Goal: Task Accomplishment & Management: Complete application form

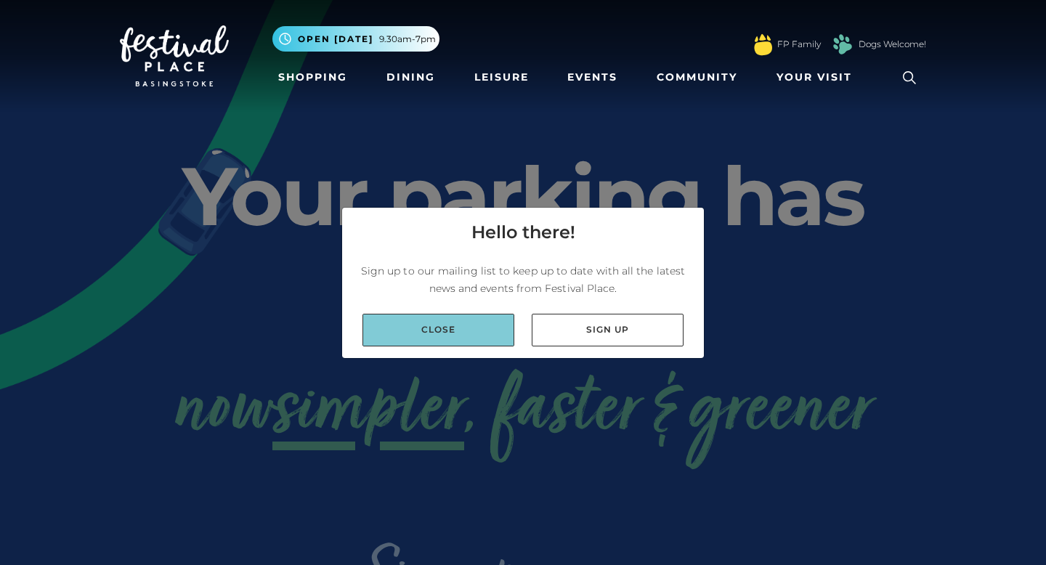
click at [460, 323] on link "Close" at bounding box center [439, 330] width 152 height 33
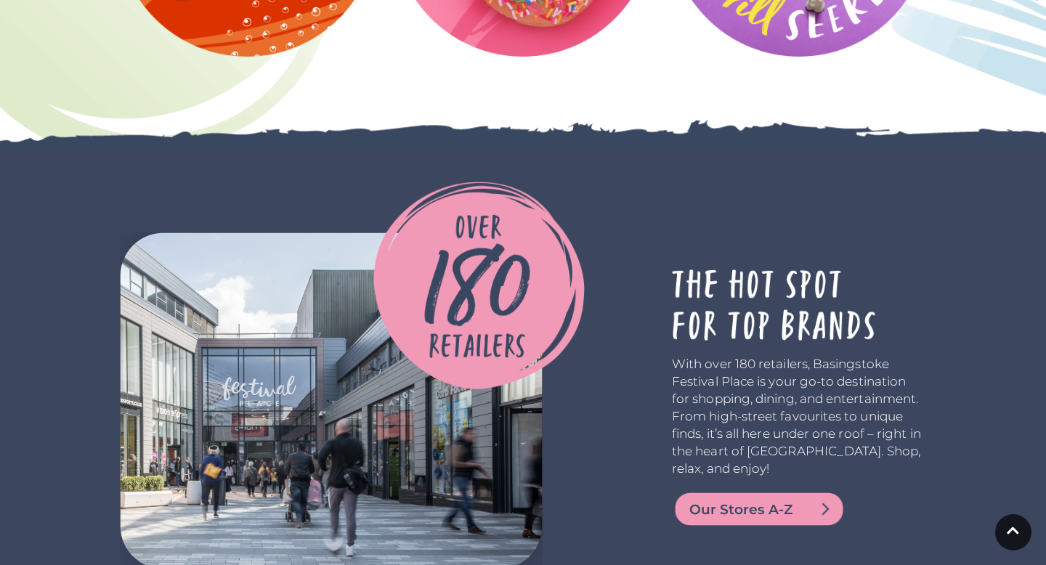
scroll to position [3923, 0]
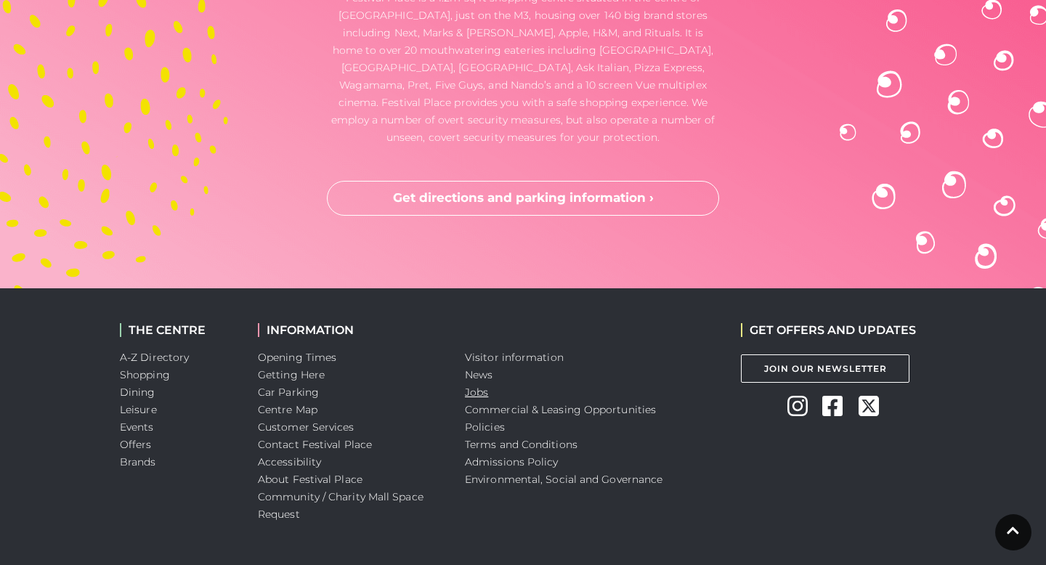
click at [476, 386] on link "Jobs" at bounding box center [476, 392] width 23 height 13
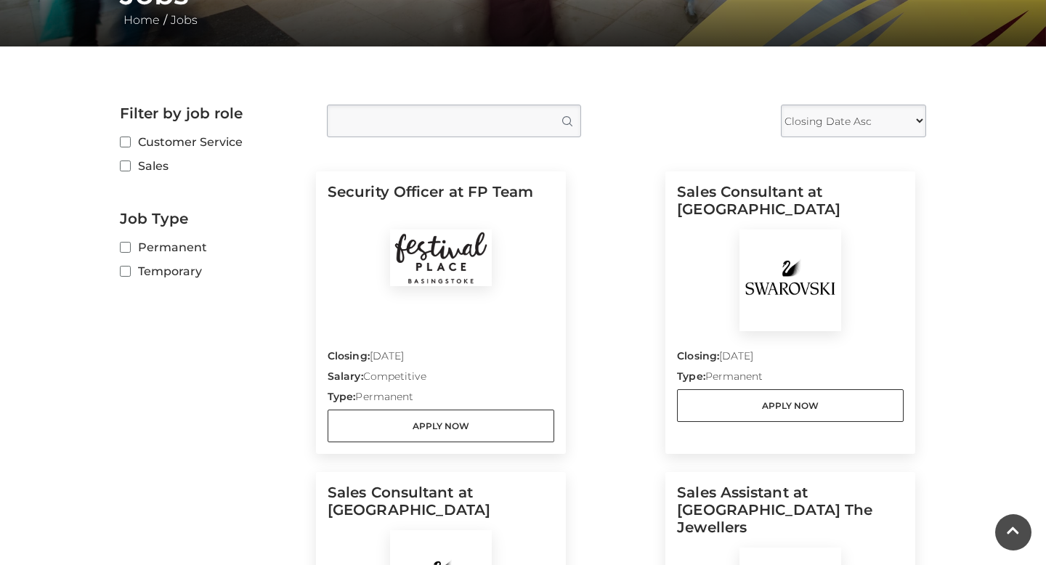
scroll to position [314, 0]
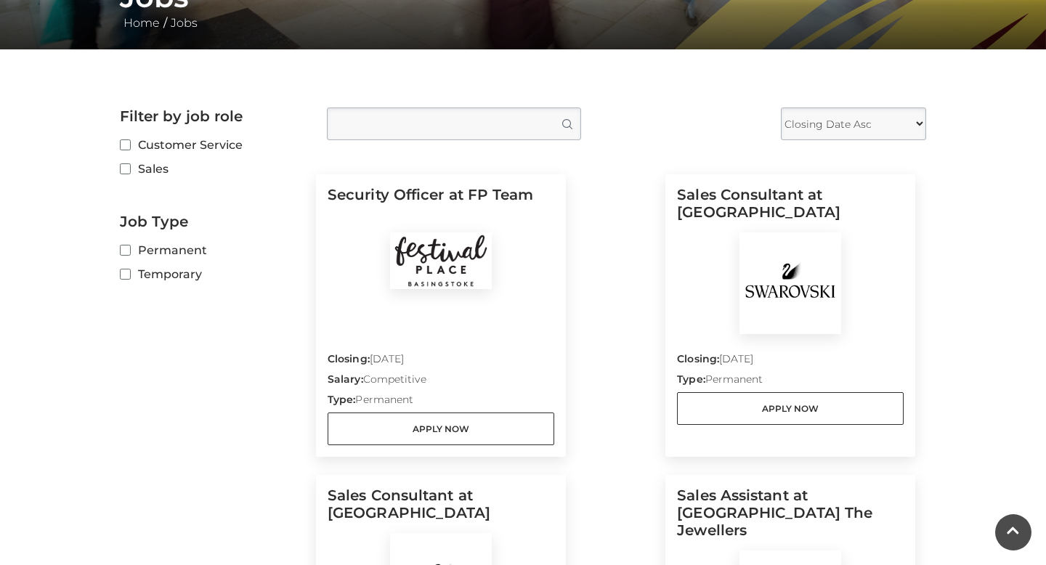
click at [165, 278] on label "Temporary" at bounding box center [212, 274] width 185 height 18
click at [129, 278] on input "Temporary" at bounding box center [124, 274] width 9 height 9
checkbox input "true"
click at [133, 171] on label "Sales" at bounding box center [212, 169] width 185 height 18
click at [129, 171] on input "Sales" at bounding box center [124, 169] width 9 height 9
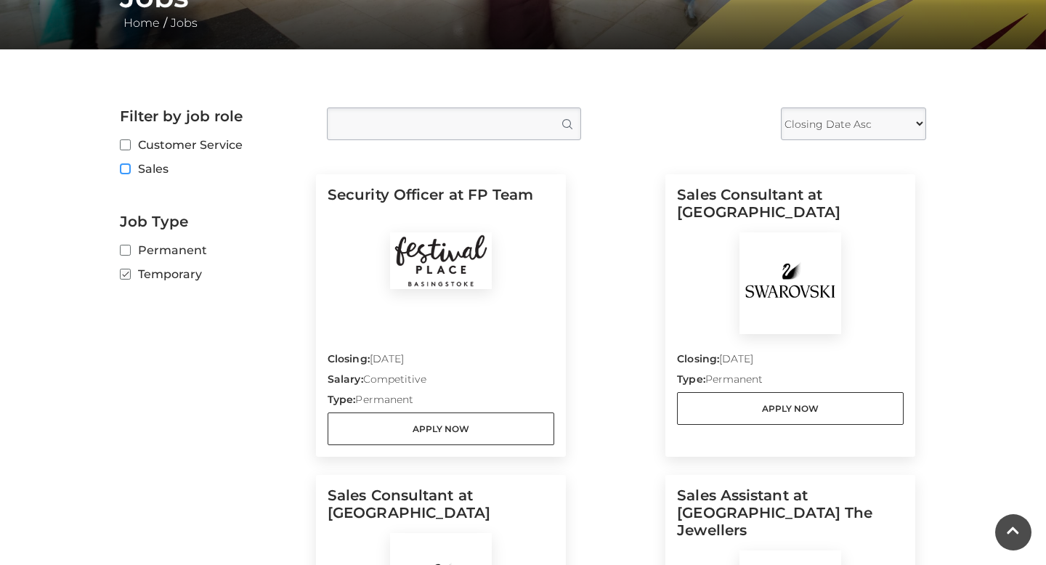
checkbox input "true"
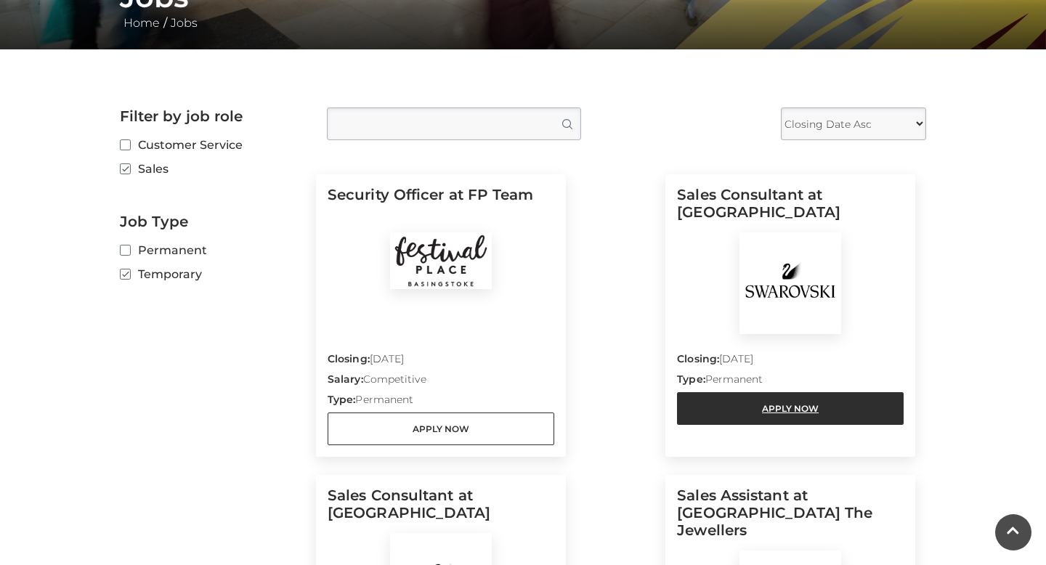
click at [810, 395] on link "Apply Now" at bounding box center [790, 408] width 227 height 33
